Goal: Use online tool/utility: Utilize a website feature to perform a specific function

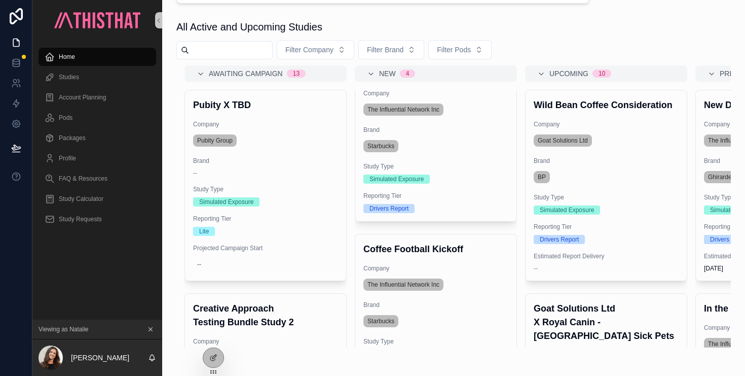
scroll to position [589, 0]
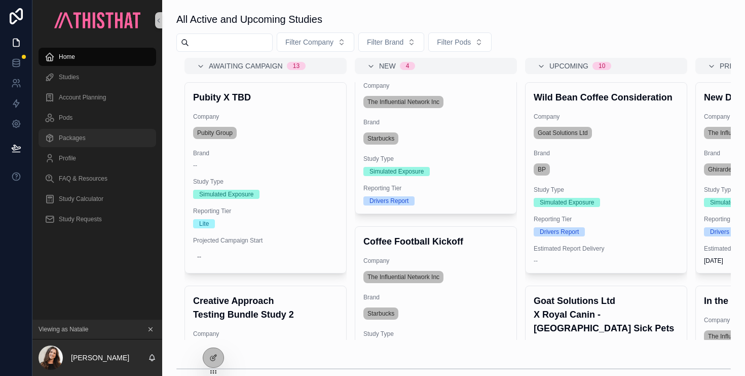
click at [87, 142] on div "Packages" at bounding box center [97, 138] width 105 height 16
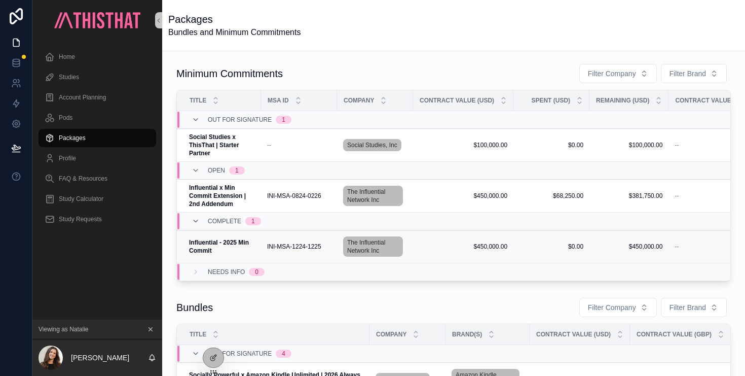
click at [238, 244] on strong "Influential - 2025 Min Commit" at bounding box center [219, 246] width 61 height 15
click at [219, 190] on strong "Influential x Min Commit Extension | 2nd Addendum" at bounding box center [218, 195] width 58 height 23
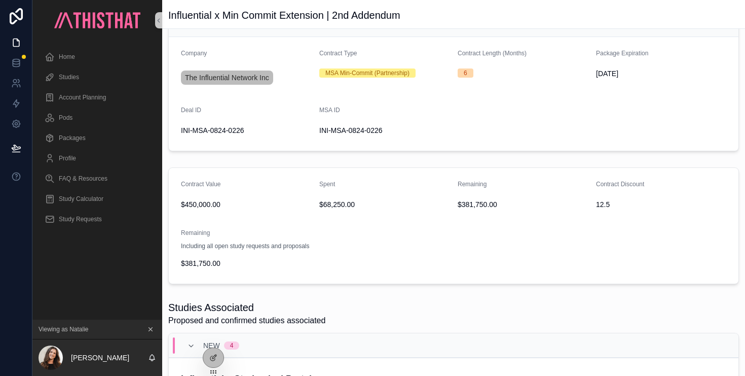
scroll to position [94, 0]
click at [88, 199] on span "Study Calculator" at bounding box center [81, 199] width 45 height 8
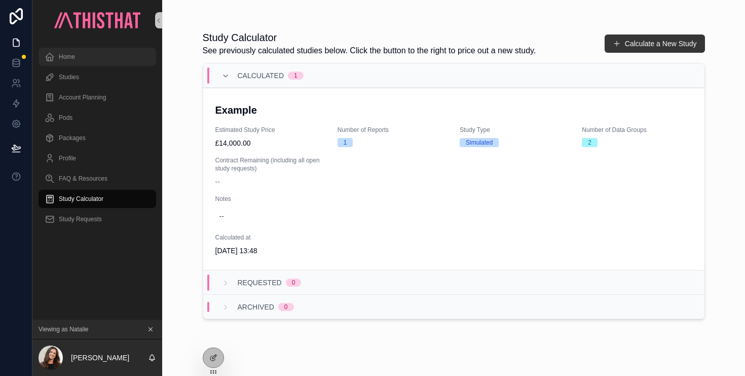
click at [79, 51] on div "Home" at bounding box center [97, 57] width 105 height 16
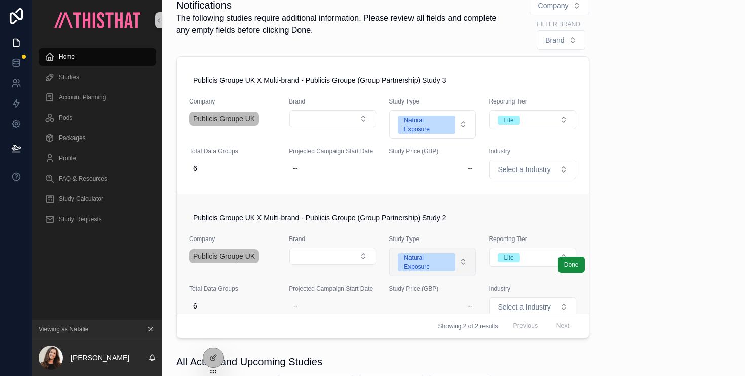
scroll to position [204, 0]
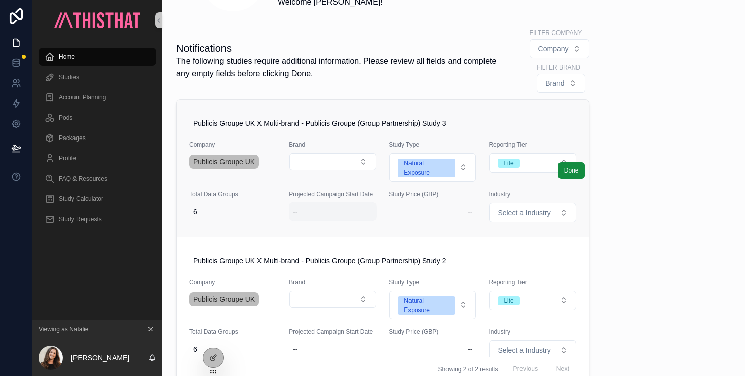
drag, startPoint x: 214, startPoint y: 355, endPoint x: 293, endPoint y: 203, distance: 171.2
click at [214, 355] on icon at bounding box center [213, 357] width 8 height 8
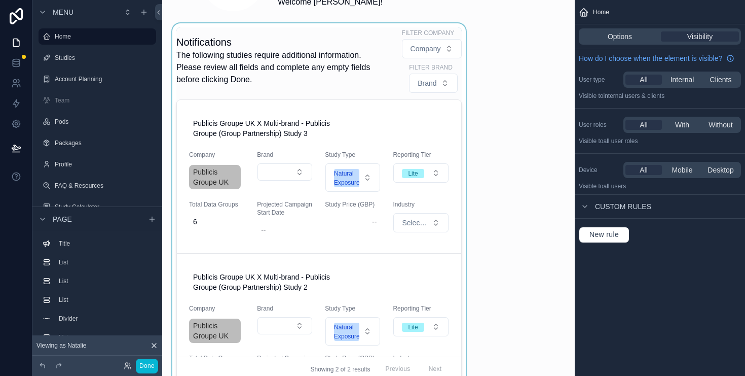
click at [446, 158] on div "scrollable content" at bounding box center [319, 204] width 298 height 362
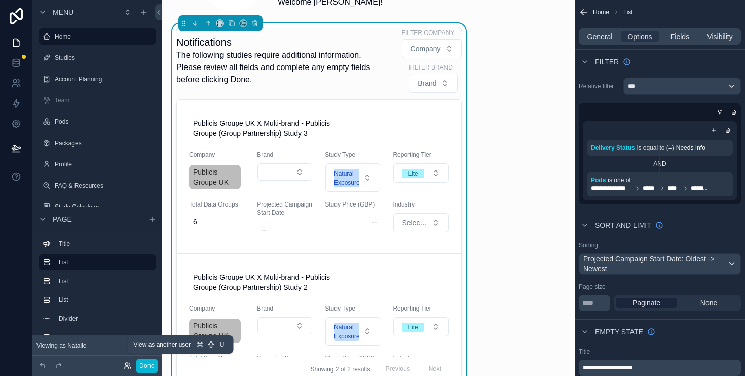
click at [126, 365] on icon at bounding box center [128, 365] width 8 height 8
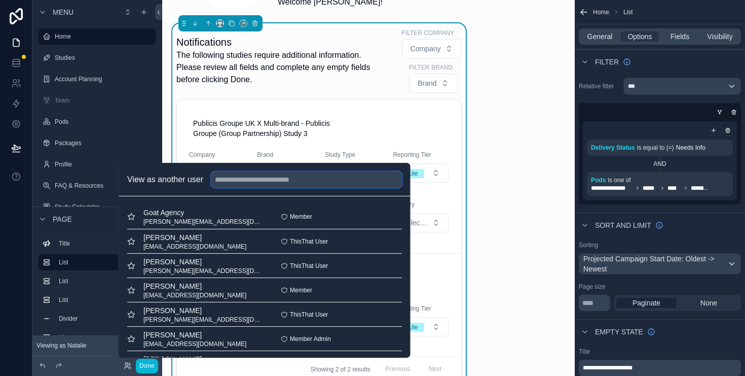
click at [242, 181] on input "text" at bounding box center [306, 179] width 191 height 16
type input "*"
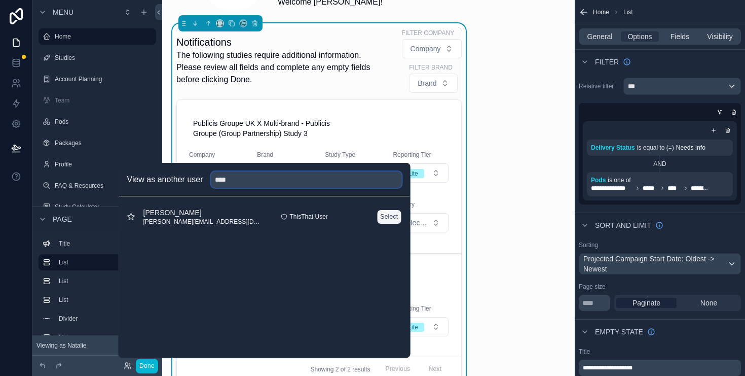
type input "****"
click at [382, 213] on button "Select" at bounding box center [389, 216] width 25 height 15
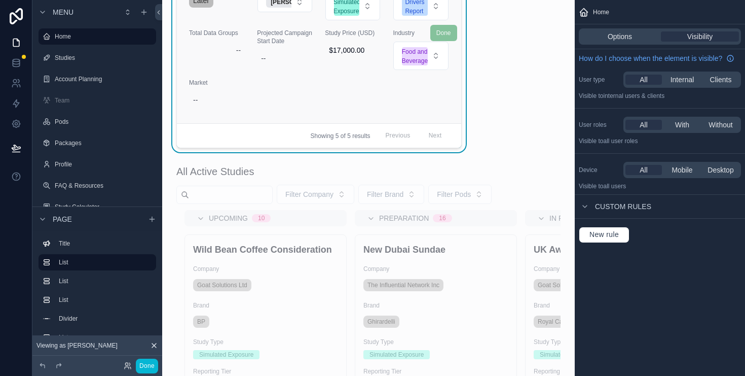
scroll to position [484, 0]
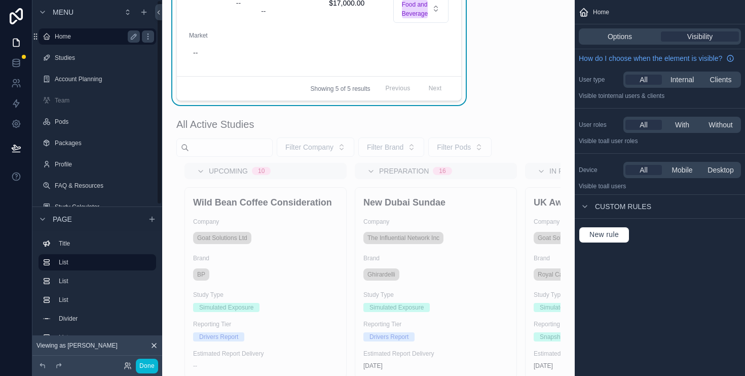
click at [75, 43] on div "Home" at bounding box center [98, 36] width 114 height 16
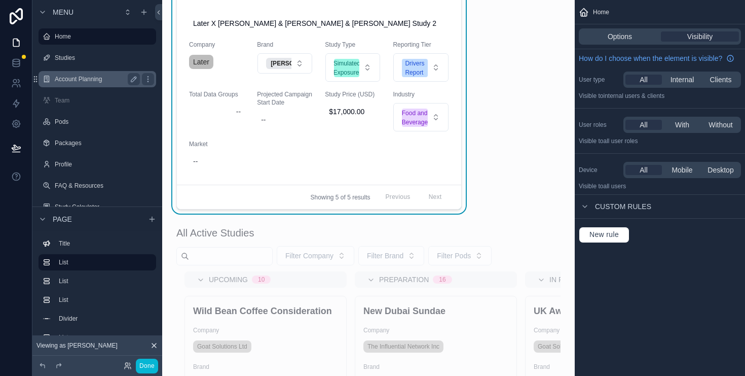
scroll to position [108, 0]
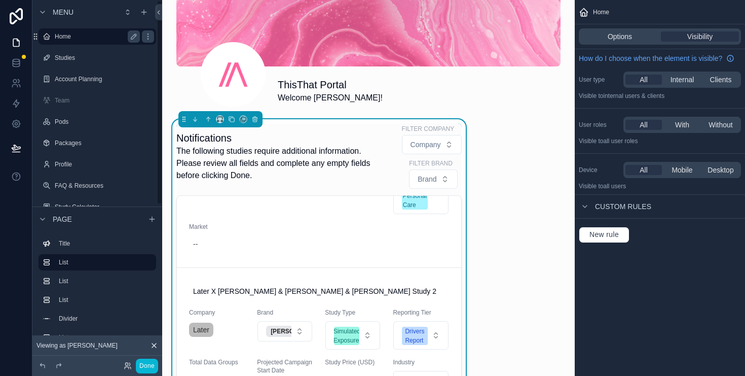
click at [79, 38] on label "Home" at bounding box center [95, 36] width 81 height 8
